Goal: Navigation & Orientation: Find specific page/section

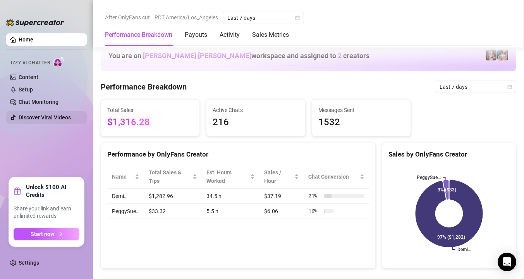
scroll to position [493, 0]
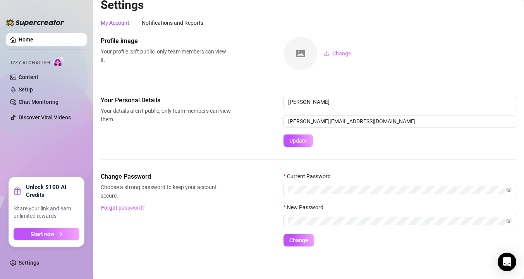
scroll to position [8, 0]
click at [168, 21] on div "Notifications and Reports" at bounding box center [173, 23] width 62 height 9
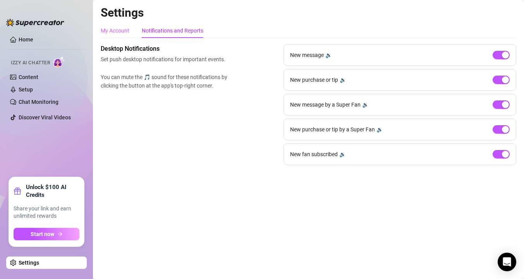
click at [125, 36] on div "My Account" at bounding box center [115, 30] width 29 height 15
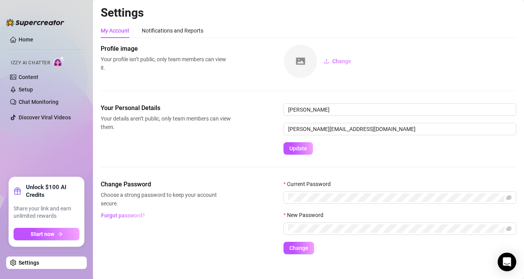
click at [39, 263] on link "Settings" at bounding box center [29, 262] width 21 height 6
click at [302, 59] on img at bounding box center [300, 61] width 33 height 33
click at [335, 61] on span "Change" at bounding box center [341, 61] width 19 height 6
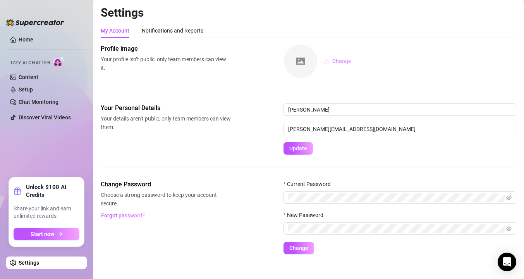
click at [343, 60] on span "Change" at bounding box center [341, 61] width 19 height 6
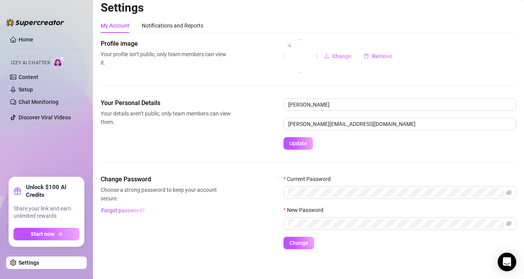
scroll to position [8, 0]
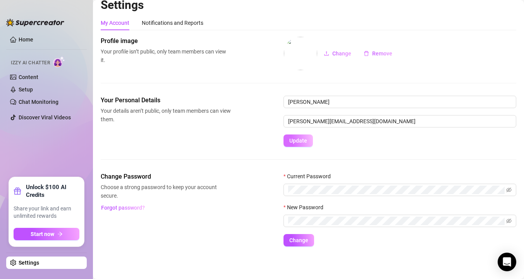
click at [297, 140] on span "Update" at bounding box center [298, 140] width 18 height 6
click at [189, 19] on div "Notifications and Reports" at bounding box center [173, 23] width 62 height 9
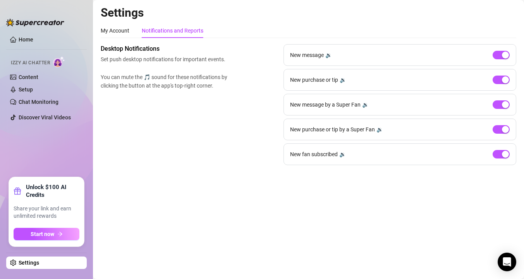
click at [39, 263] on link "Settings" at bounding box center [29, 262] width 21 height 6
click at [32, 263] on link "Settings" at bounding box center [29, 262] width 21 height 6
click at [126, 31] on div "My Account" at bounding box center [115, 30] width 29 height 9
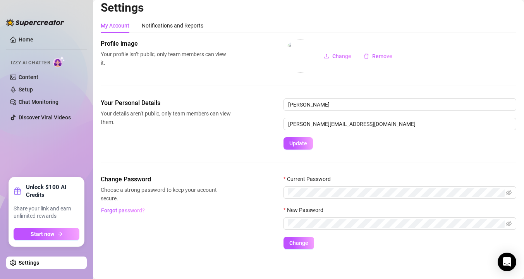
scroll to position [8, 0]
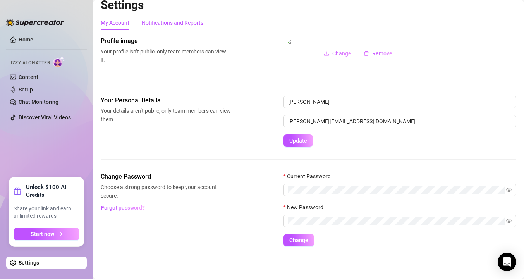
click at [182, 24] on div "Notifications and Reports" at bounding box center [173, 23] width 62 height 9
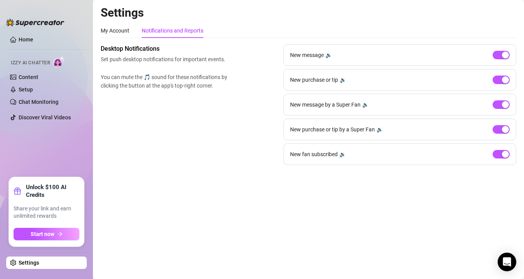
click at [39, 260] on link "Settings" at bounding box center [29, 262] width 21 height 6
click at [27, 263] on link "Settings" at bounding box center [29, 262] width 21 height 6
click at [27, 40] on link "Home" at bounding box center [26, 39] width 15 height 6
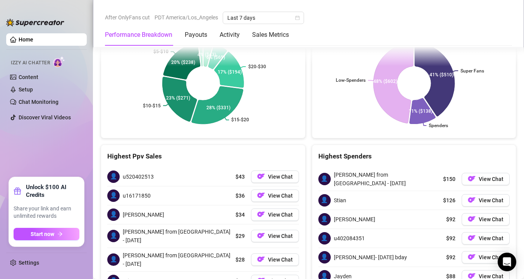
scroll to position [1242, 0]
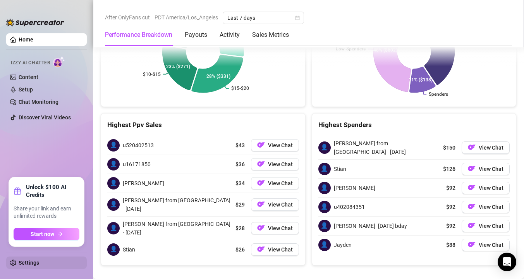
click at [30, 259] on link "Settings" at bounding box center [29, 262] width 21 height 6
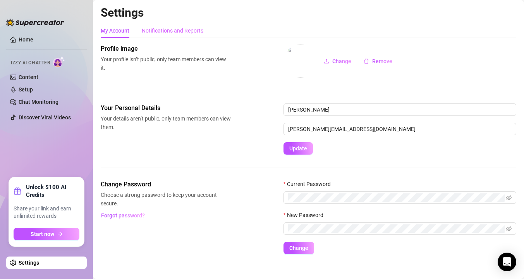
click at [168, 38] on div "Notifications and Reports" at bounding box center [173, 30] width 62 height 15
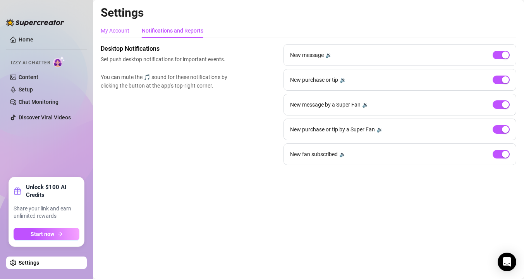
click at [122, 32] on div "My Account" at bounding box center [115, 30] width 29 height 9
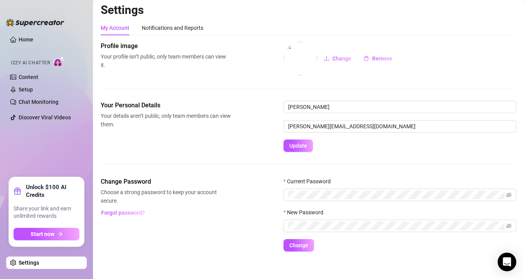
scroll to position [4, 0]
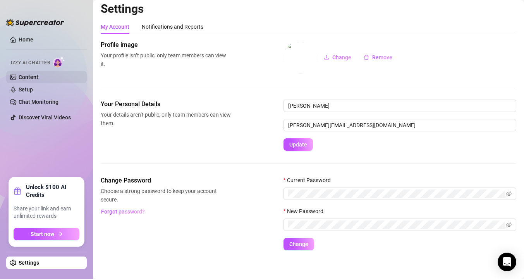
click at [25, 76] on link "Content" at bounding box center [29, 77] width 20 height 6
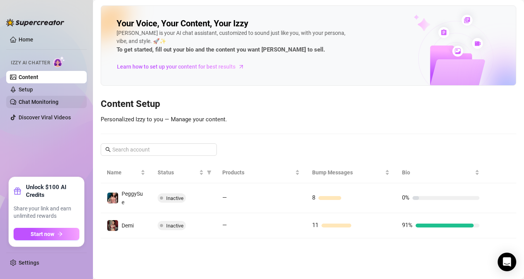
click at [48, 100] on link "Chat Monitoring" at bounding box center [39, 102] width 40 height 6
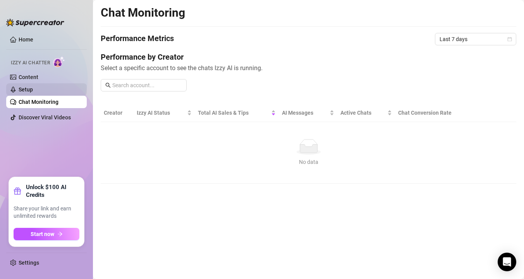
click at [33, 93] on link "Setup" at bounding box center [26, 89] width 14 height 6
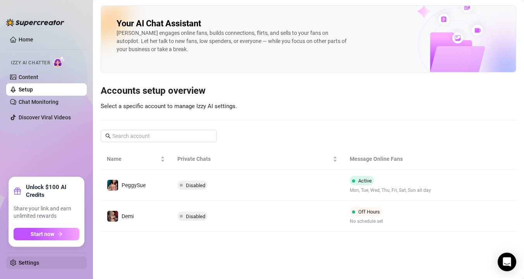
click at [29, 266] on link "Settings" at bounding box center [29, 262] width 21 height 6
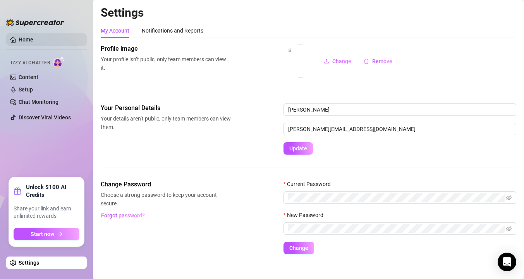
click at [24, 39] on link "Home" at bounding box center [26, 39] width 15 height 6
